Goal: Task Accomplishment & Management: Use online tool/utility

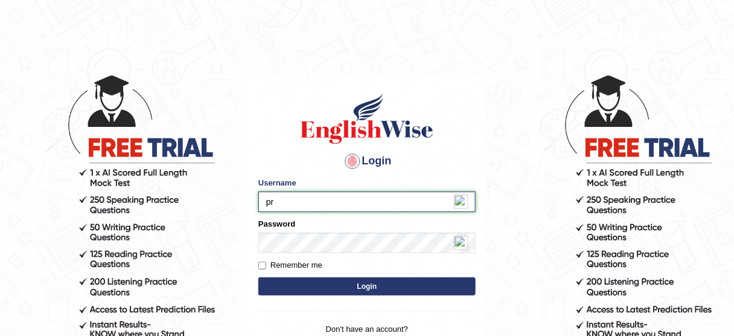
click at [304, 207] on input "pr" at bounding box center [366, 201] width 217 height 21
type input "Prakriti446"
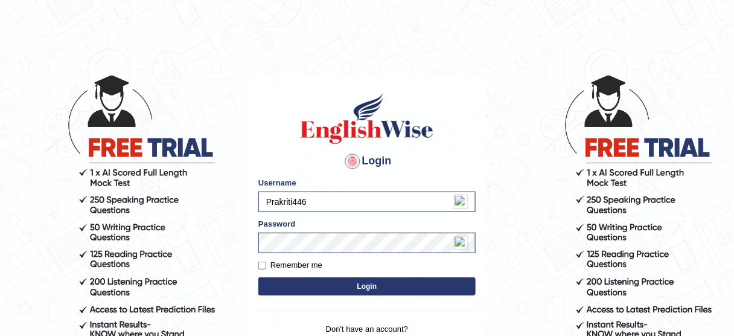
click at [341, 287] on button "Login" at bounding box center [366, 286] width 217 height 18
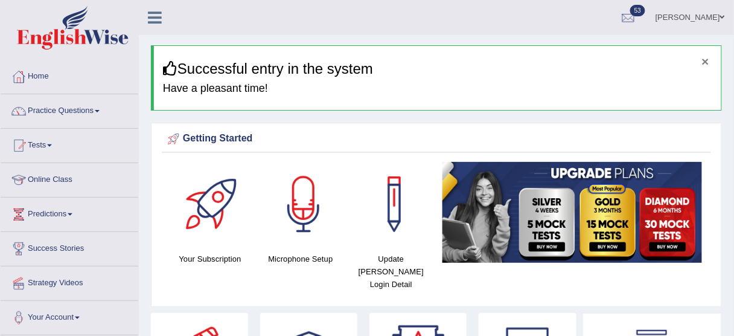
click at [708, 62] on button "×" at bounding box center [705, 61] width 7 height 13
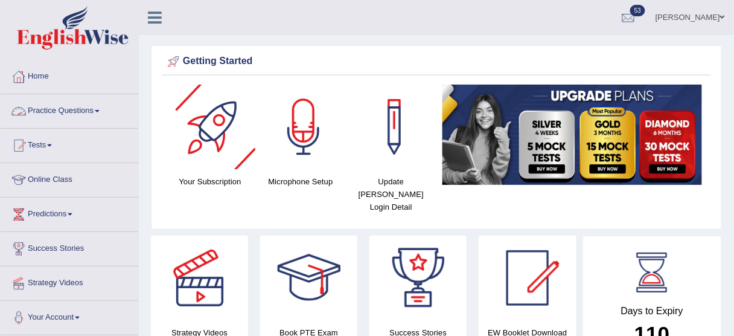
click at [103, 115] on link "Practice Questions" at bounding box center [70, 109] width 138 height 30
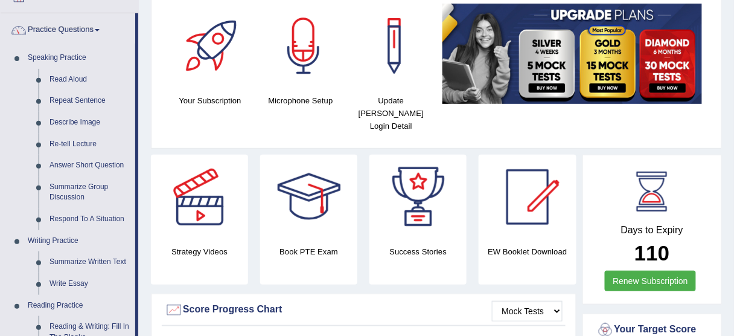
scroll to position [71, 0]
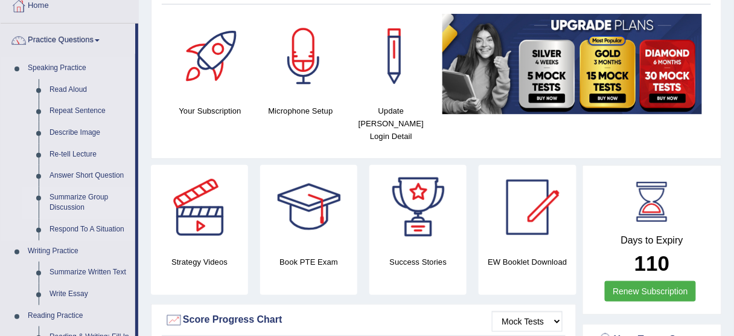
click at [80, 198] on link "Summarize Group Discussion" at bounding box center [89, 203] width 91 height 32
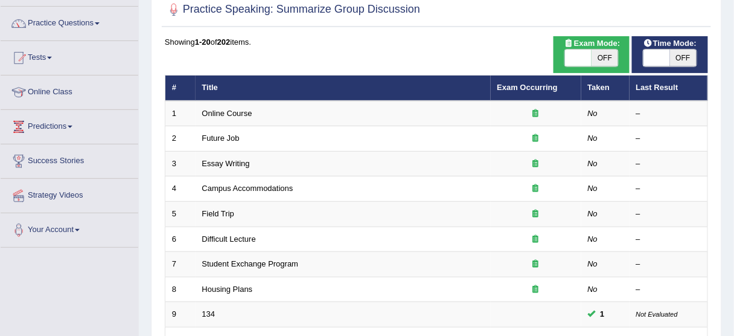
scroll to position [94, 0]
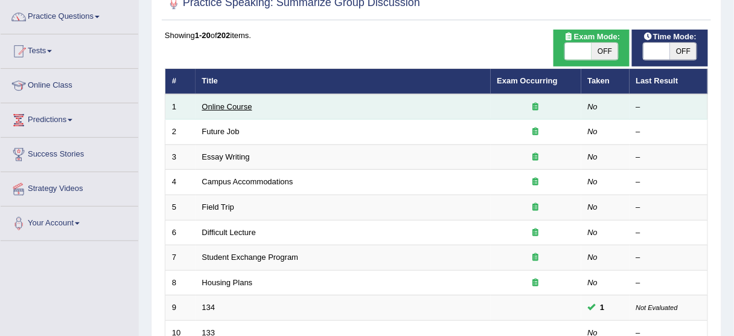
click at [242, 102] on link "Online Course" at bounding box center [227, 106] width 50 height 9
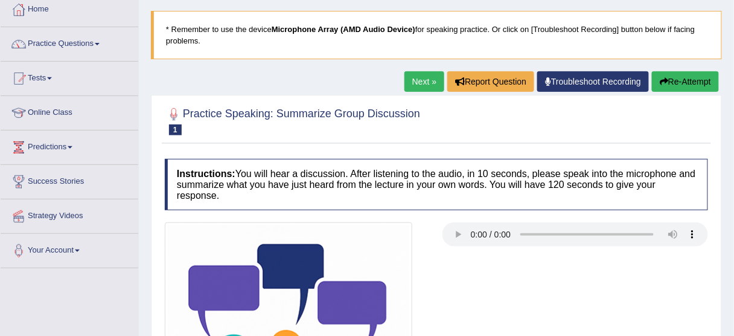
scroll to position [64, 0]
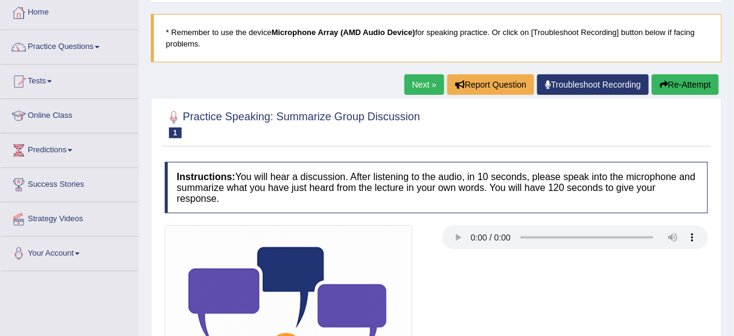
click at [620, 85] on link "Troubleshoot Recording" at bounding box center [593, 84] width 112 height 21
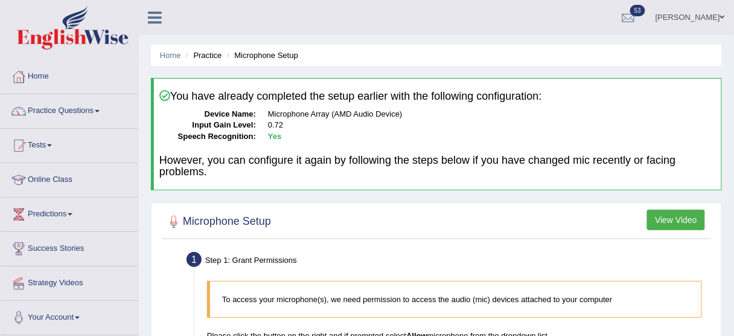
click at [697, 219] on button "View Video" at bounding box center [676, 220] width 58 height 21
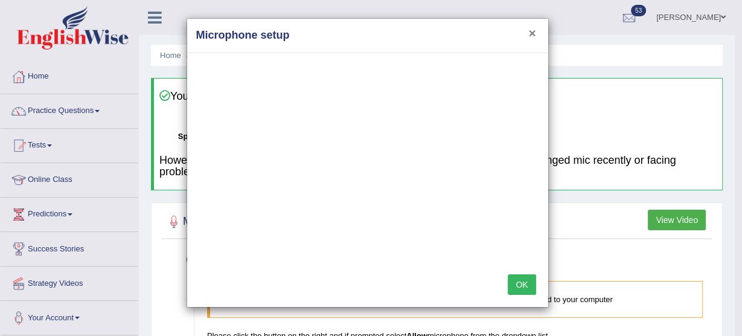
click at [534, 31] on button "×" at bounding box center [531, 33] width 7 height 13
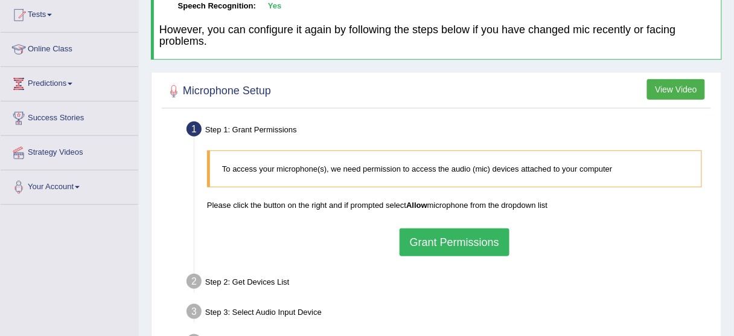
scroll to position [161, 0]
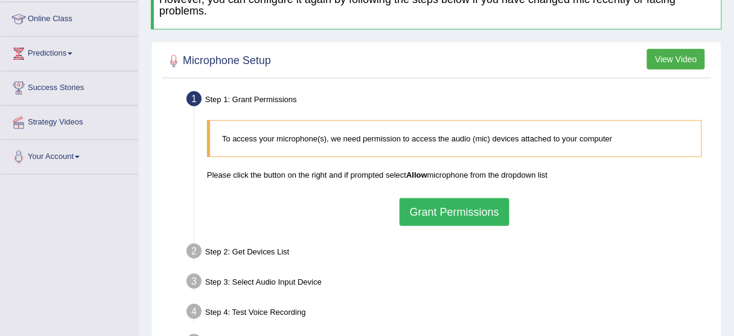
click at [448, 217] on button "Grant Permissions" at bounding box center [455, 212] width 110 height 28
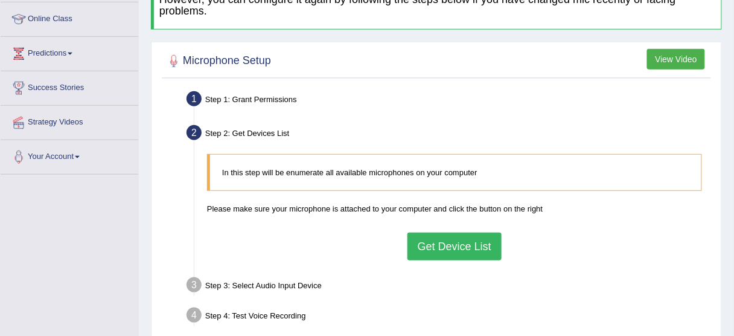
click at [441, 243] on button "Get Device List" at bounding box center [455, 246] width 94 height 28
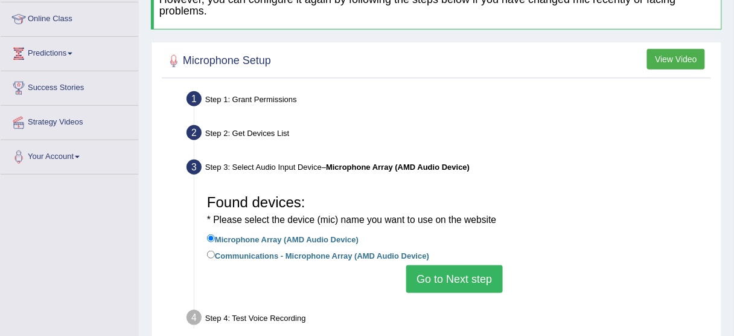
click at [441, 266] on button "Go to Next step" at bounding box center [454, 279] width 96 height 28
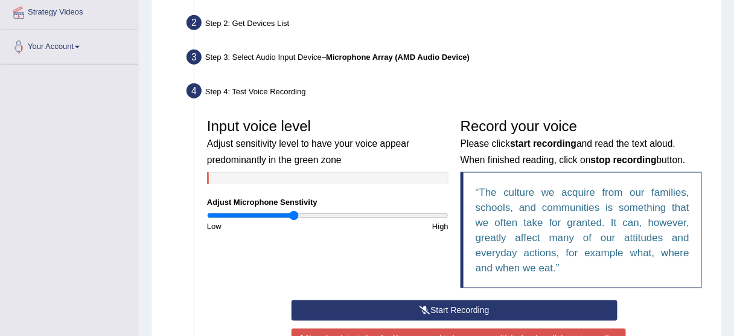
scroll to position [279, 0]
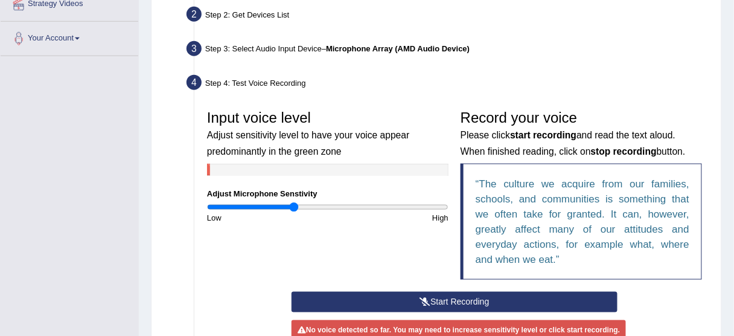
click at [441, 302] on button "Start Recording" at bounding box center [455, 302] width 326 height 21
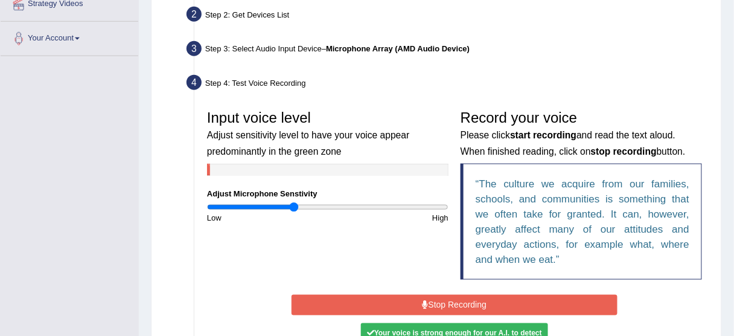
click at [441, 302] on button "Stop Recording" at bounding box center [455, 305] width 326 height 21
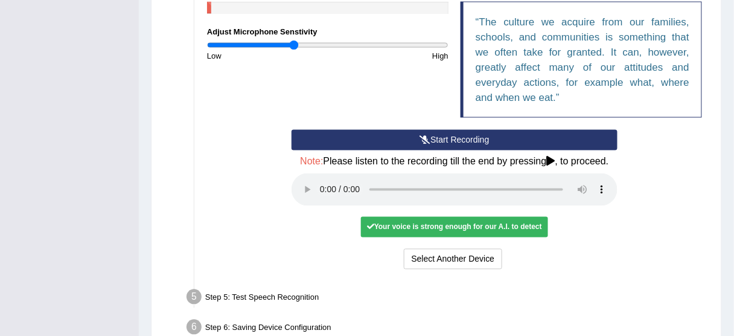
scroll to position [446, 0]
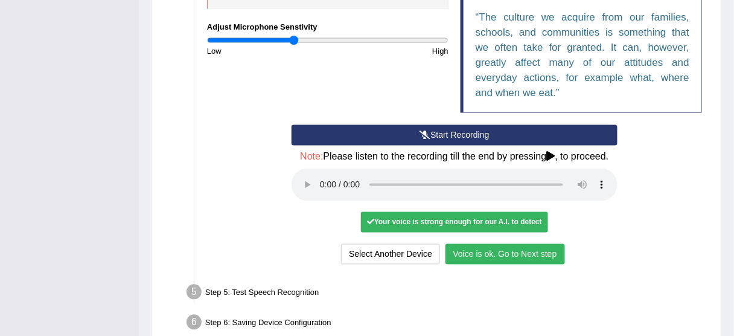
click at [503, 254] on button "Voice is ok. Go to Next step" at bounding box center [506, 254] width 120 height 21
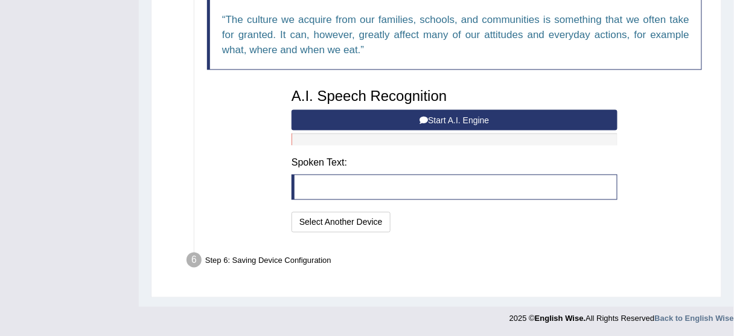
scroll to position [443, 0]
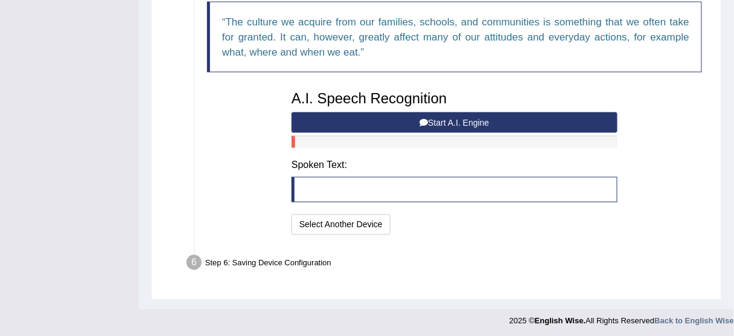
click at [441, 119] on button "Start A.I. Engine" at bounding box center [455, 122] width 326 height 21
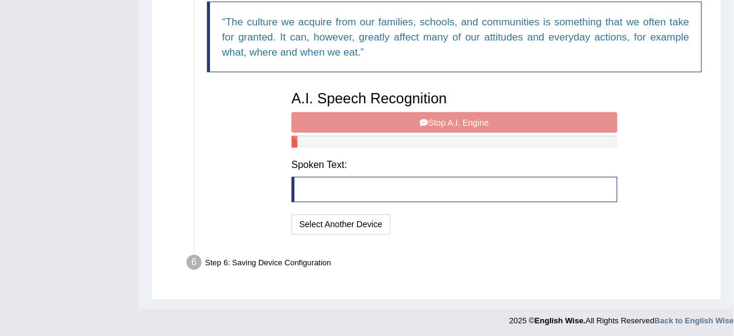
click at [441, 119] on div "A.I. Speech Recognition Start A.I. Engine Stop A.I. Engine Note: Please listen …" at bounding box center [455, 161] width 338 height 153
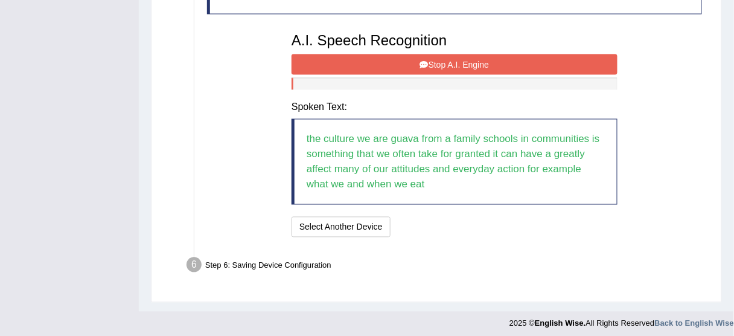
scroll to position [504, 0]
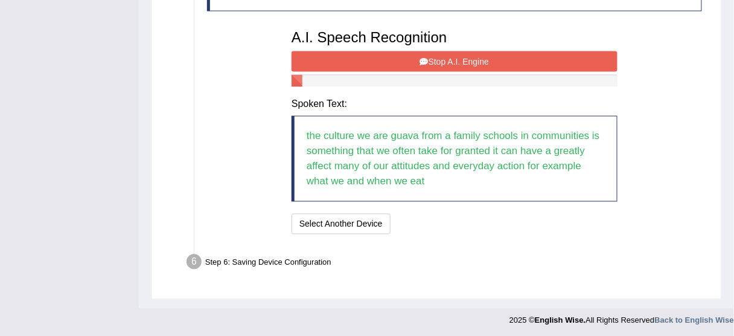
click at [496, 57] on button "Stop A.I. Engine" at bounding box center [455, 61] width 326 height 21
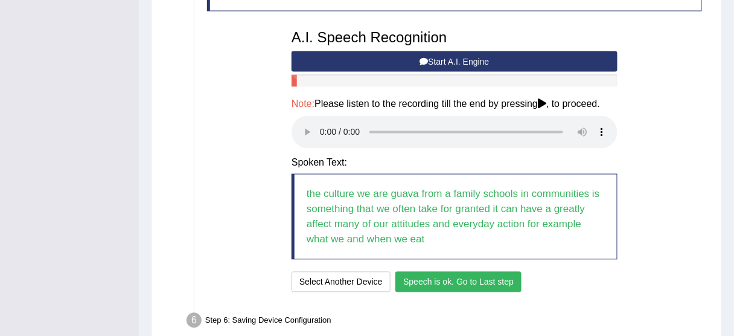
click at [428, 283] on button "Speech is ok. Go to Last step" at bounding box center [459, 282] width 126 height 21
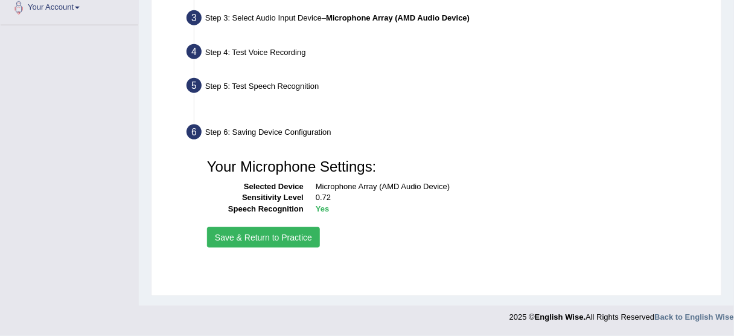
scroll to position [298, 0]
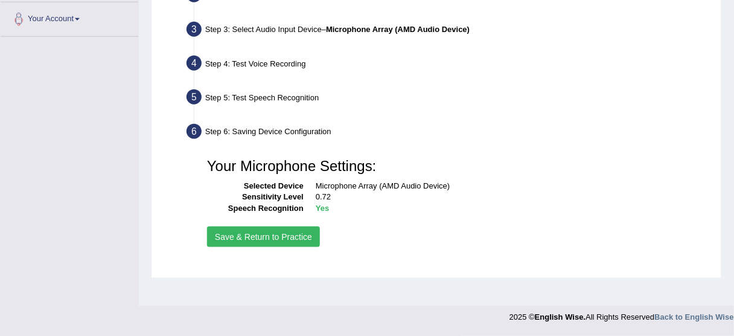
click at [263, 237] on button "Save & Return to Practice" at bounding box center [263, 236] width 113 height 21
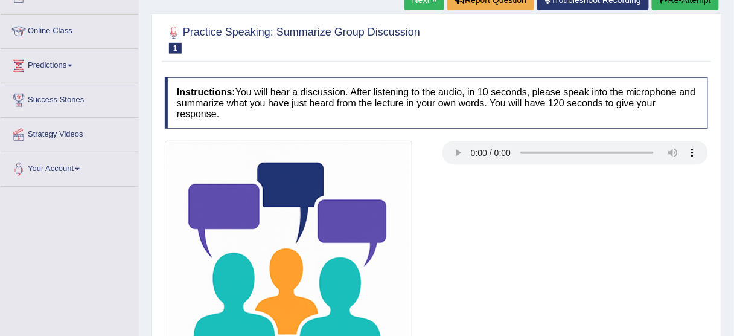
scroll to position [156, 0]
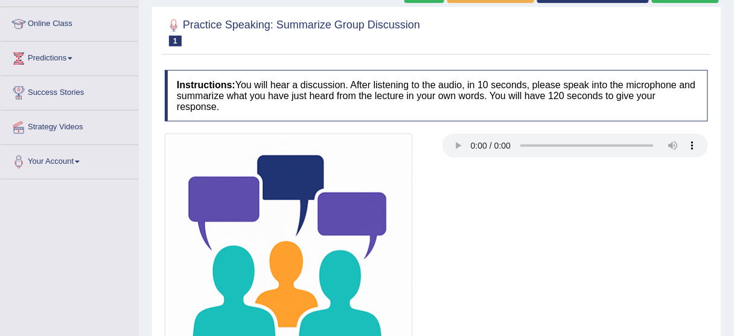
click at [534, 213] on div at bounding box center [437, 257] width 556 height 248
click at [452, 43] on div at bounding box center [436, 31] width 543 height 37
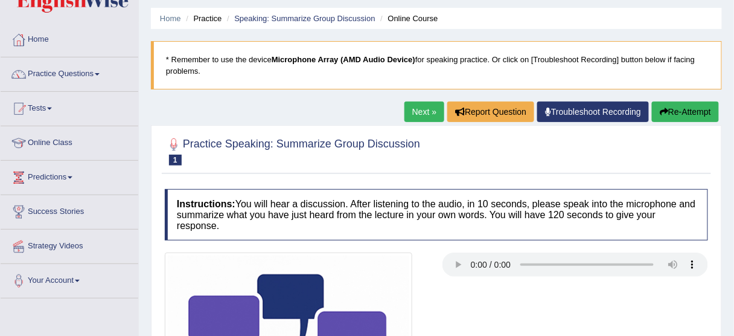
scroll to position [0, 0]
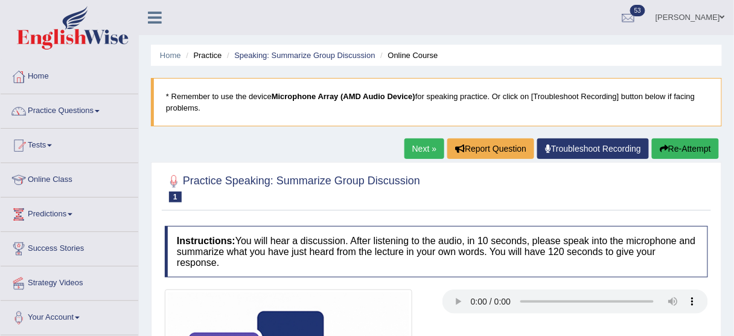
click at [155, 24] on icon at bounding box center [155, 18] width 14 height 16
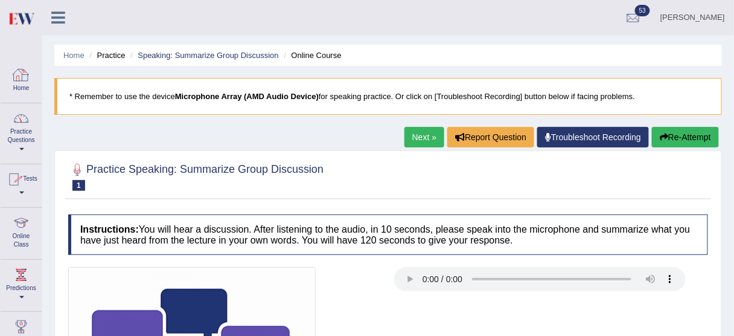
click at [25, 74] on div at bounding box center [21, 75] width 18 height 18
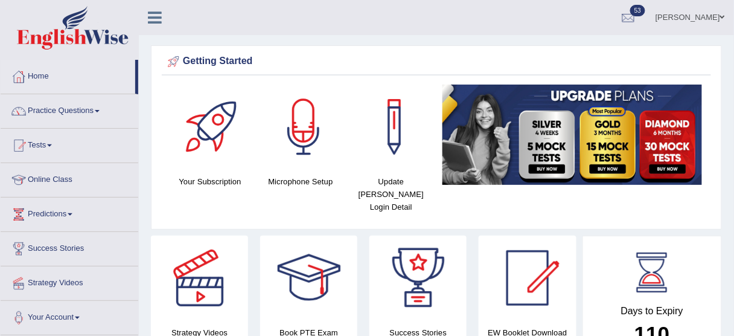
click at [734, 39] on html "Toggle navigation Home Practice Questions Speaking Practice Read Aloud Repeat S…" at bounding box center [367, 168] width 734 height 336
click at [44, 143] on link "Tests" at bounding box center [70, 144] width 138 height 30
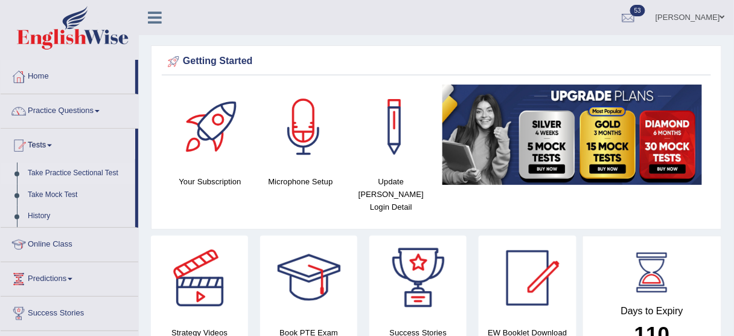
click at [57, 172] on link "Take Practice Sectional Test" at bounding box center [78, 173] width 113 height 22
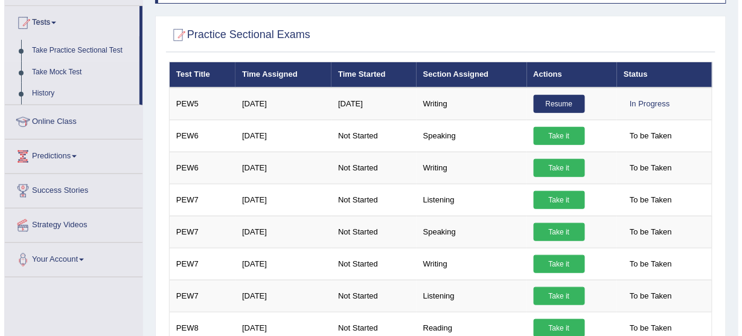
scroll to position [127, 0]
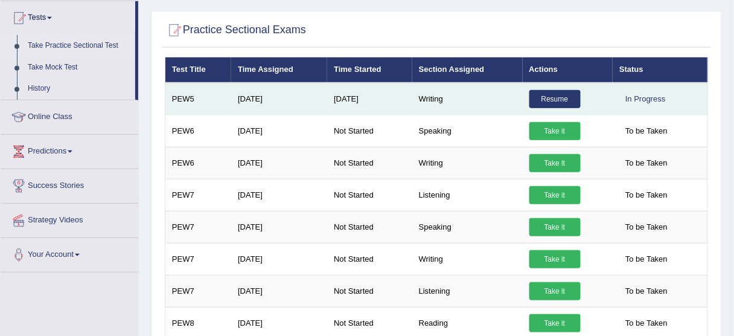
click at [568, 104] on link "Resume" at bounding box center [555, 99] width 51 height 18
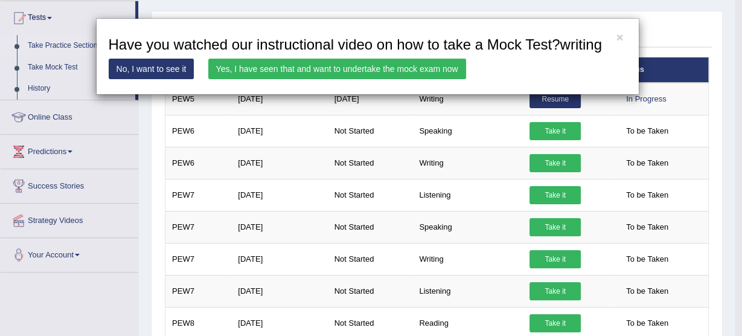
click at [432, 74] on link "Yes, I have seen that and want to undertake the mock exam now" at bounding box center [337, 69] width 258 height 21
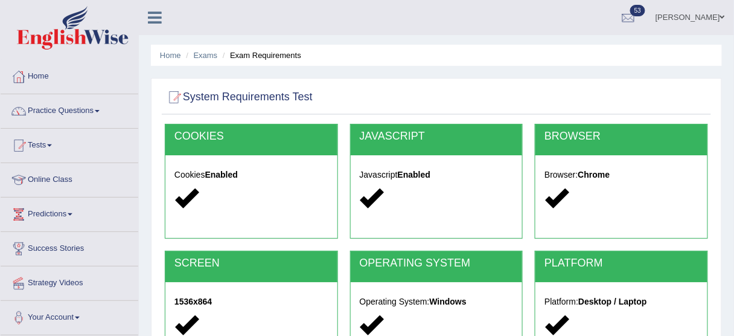
scroll to position [217, 0]
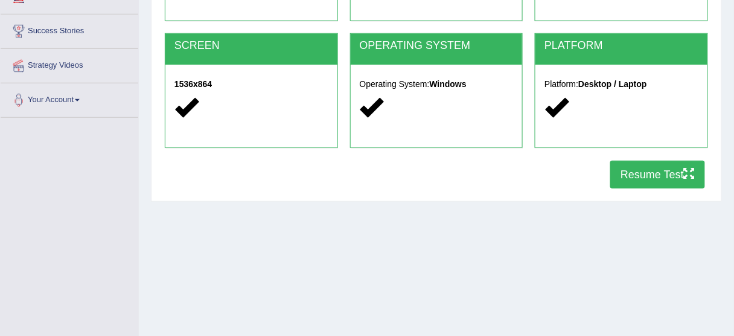
click at [651, 166] on button "Resume Test" at bounding box center [657, 175] width 95 height 28
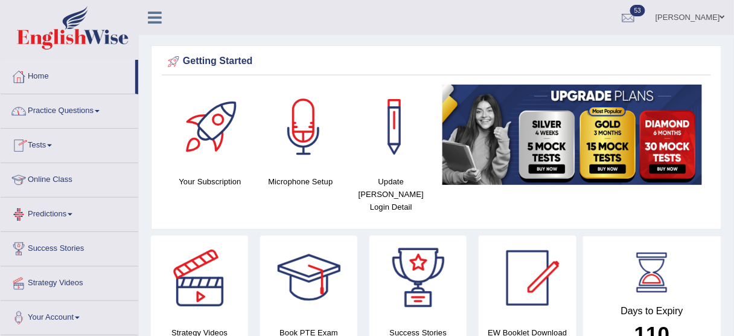
click at [64, 207] on link "Predictions" at bounding box center [70, 212] width 138 height 30
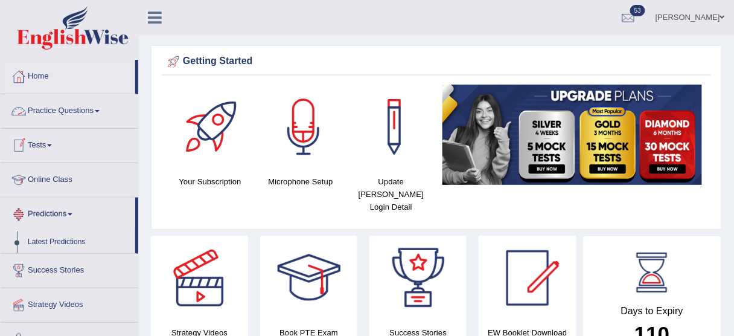
click at [52, 146] on span at bounding box center [49, 145] width 5 height 2
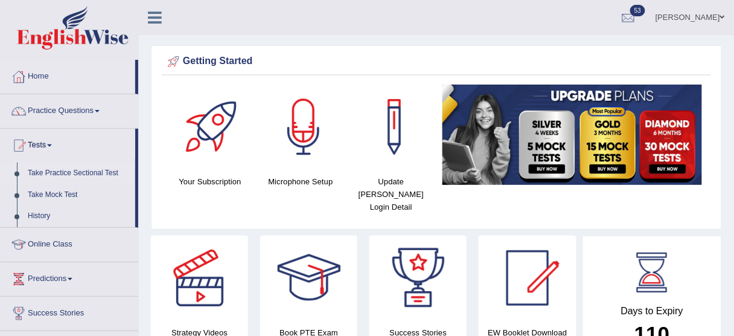
click at [61, 172] on link "Take Practice Sectional Test" at bounding box center [78, 173] width 113 height 22
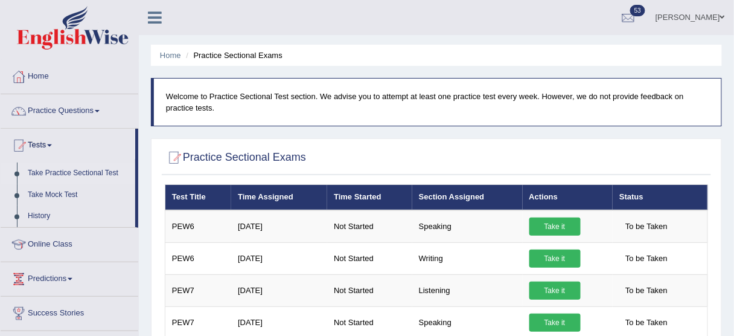
drag, startPoint x: 0, startPoint y: 0, endPoint x: 59, endPoint y: 169, distance: 179.1
